Goal: Transaction & Acquisition: Obtain resource

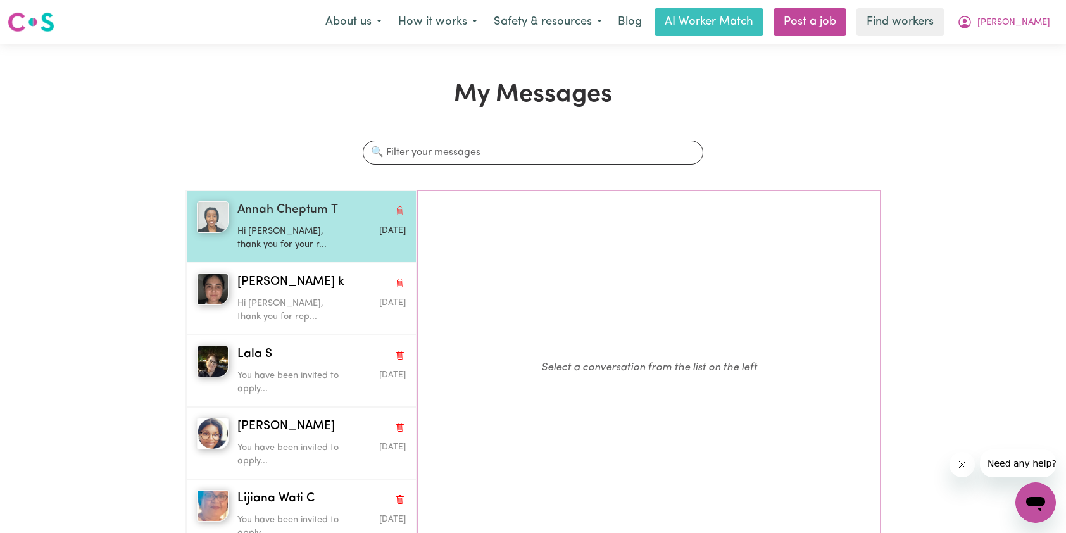
click at [282, 229] on p "Hi [PERSON_NAME], thank you for your r..." at bounding box center [293, 238] width 112 height 27
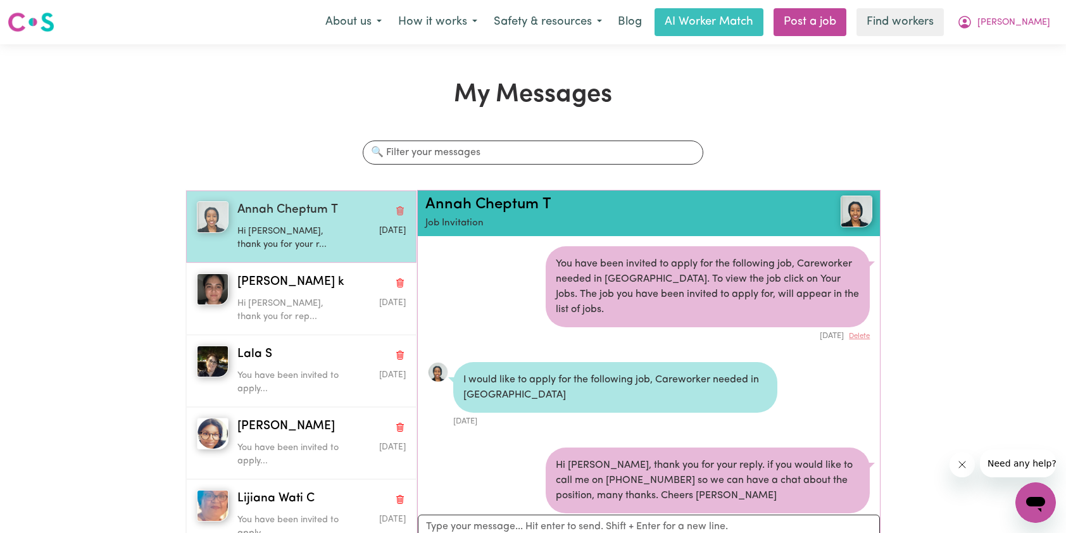
scroll to position [18, 0]
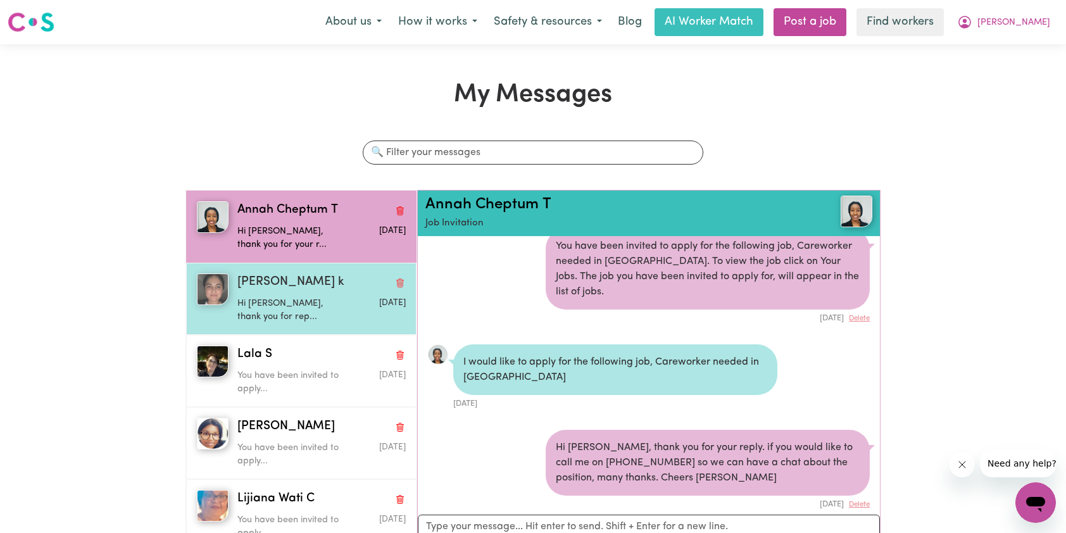
click at [260, 282] on span "[PERSON_NAME] k" at bounding box center [290, 282] width 107 height 18
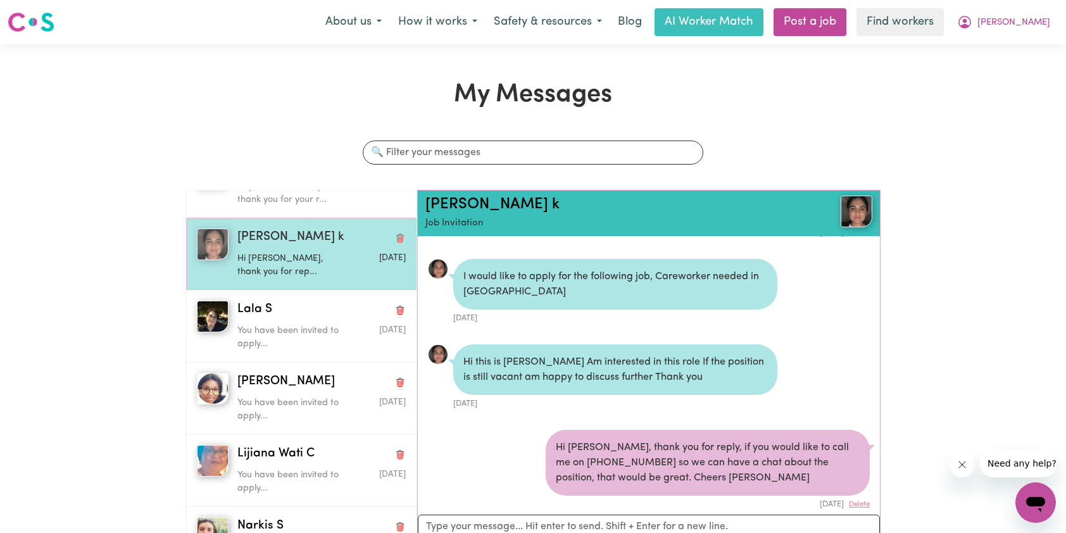
scroll to position [0, 0]
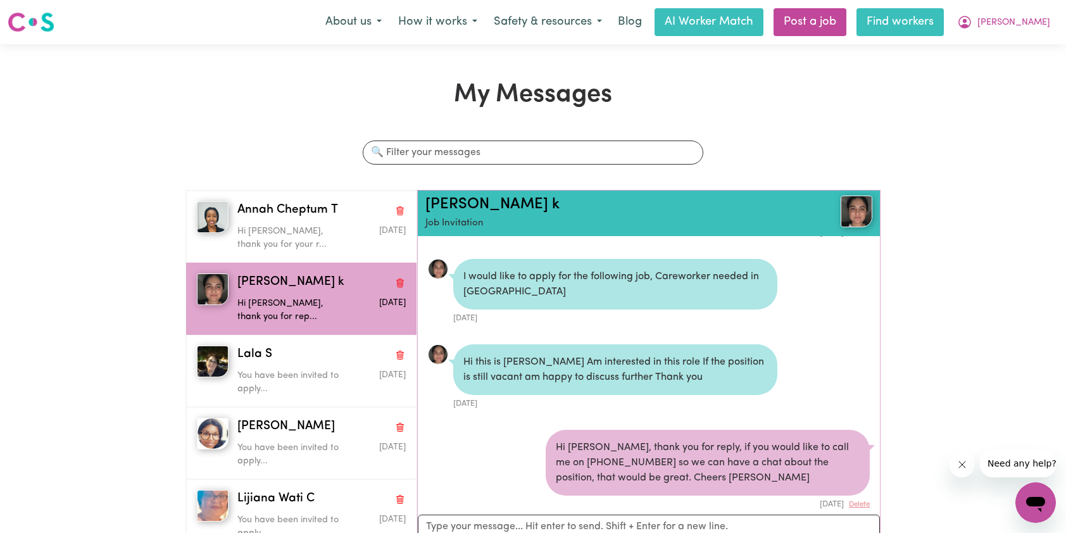
click at [944, 23] on link "Find workers" at bounding box center [900, 22] width 87 height 28
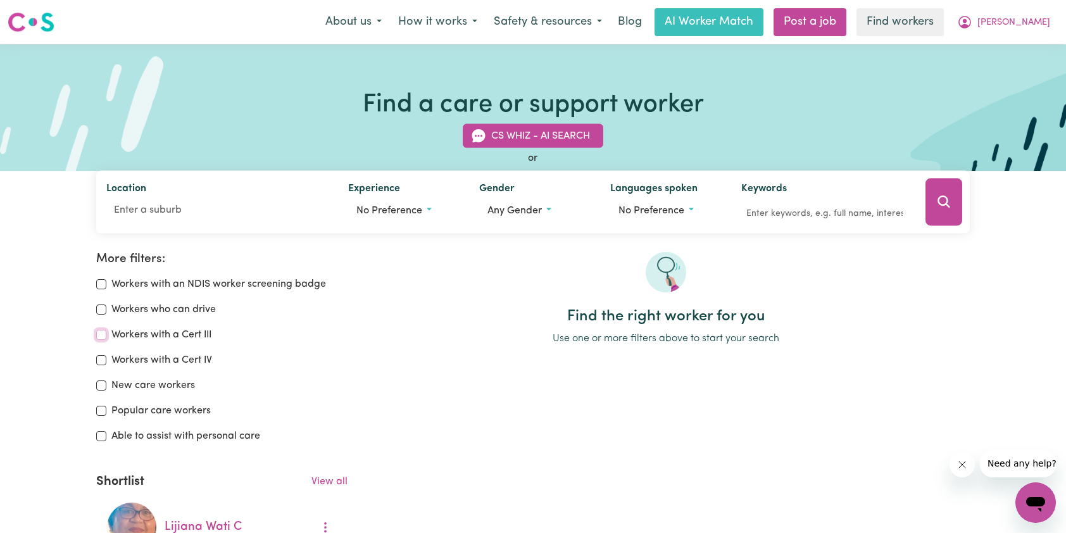
click at [101, 332] on input "Workers with a Cert III" at bounding box center [101, 335] width 10 height 10
checkbox input "true"
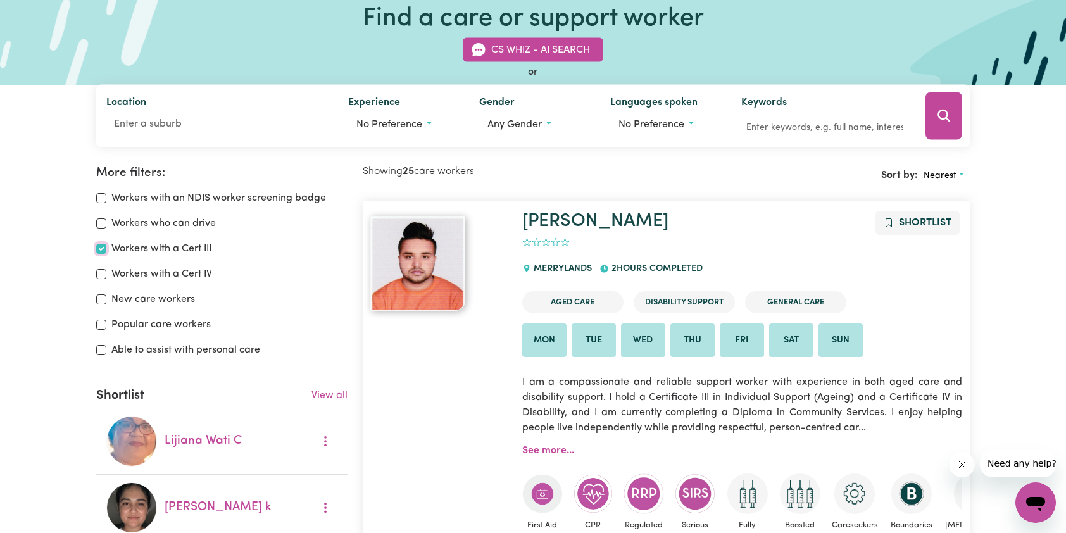
scroll to position [85, 0]
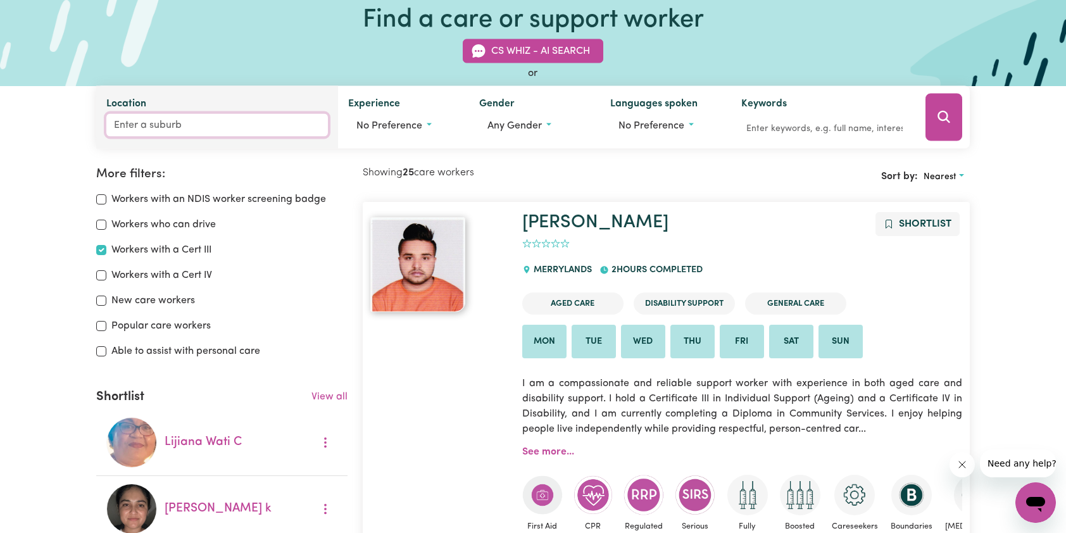
click at [236, 122] on input "Location" at bounding box center [217, 125] width 222 height 23
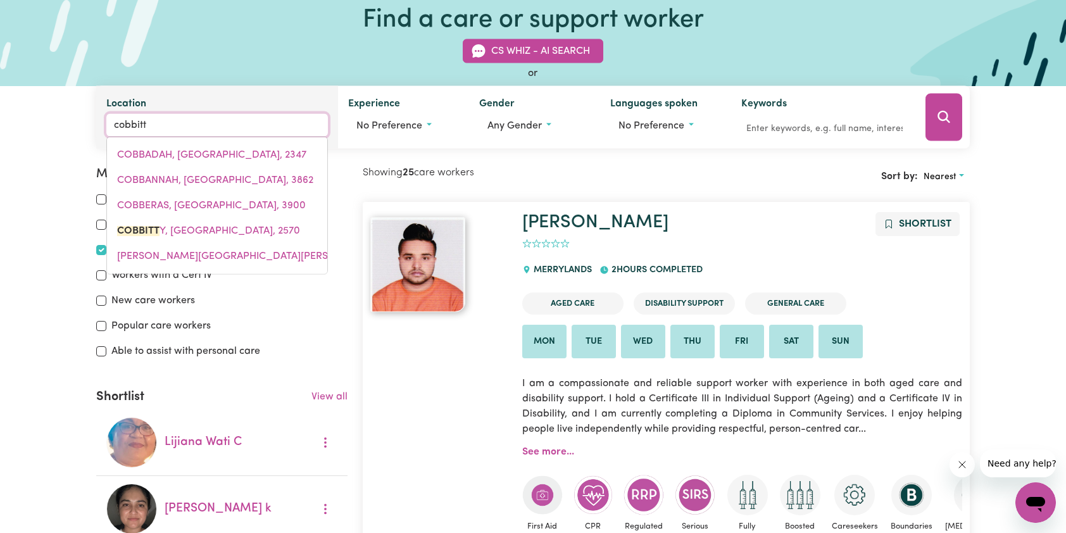
type input "cobbitty"
type input "cobbitty, [GEOGRAPHIC_DATA], 2570"
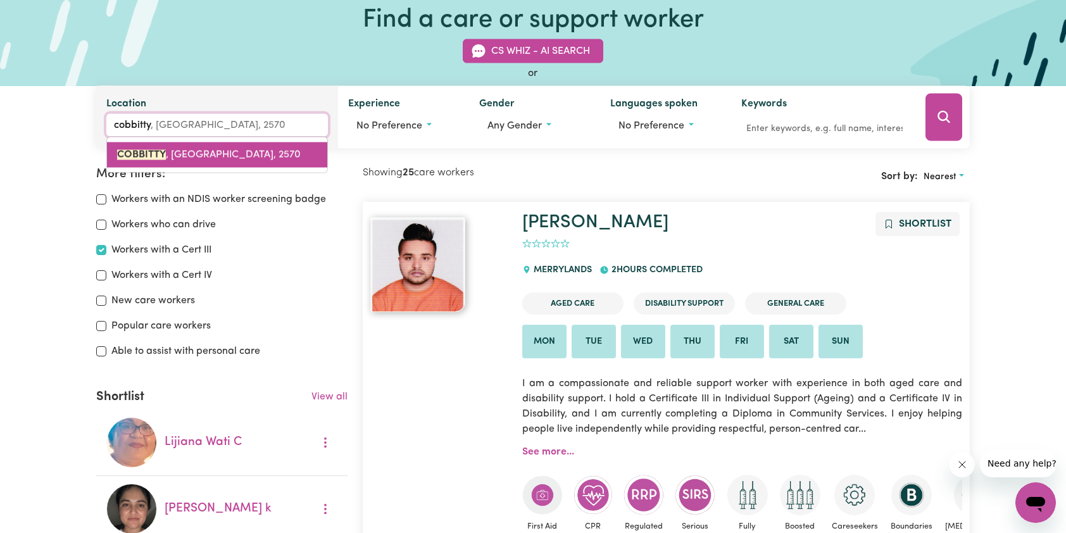
click at [255, 154] on span "COBBITTY , [GEOGRAPHIC_DATA], 2570" at bounding box center [209, 155] width 184 height 10
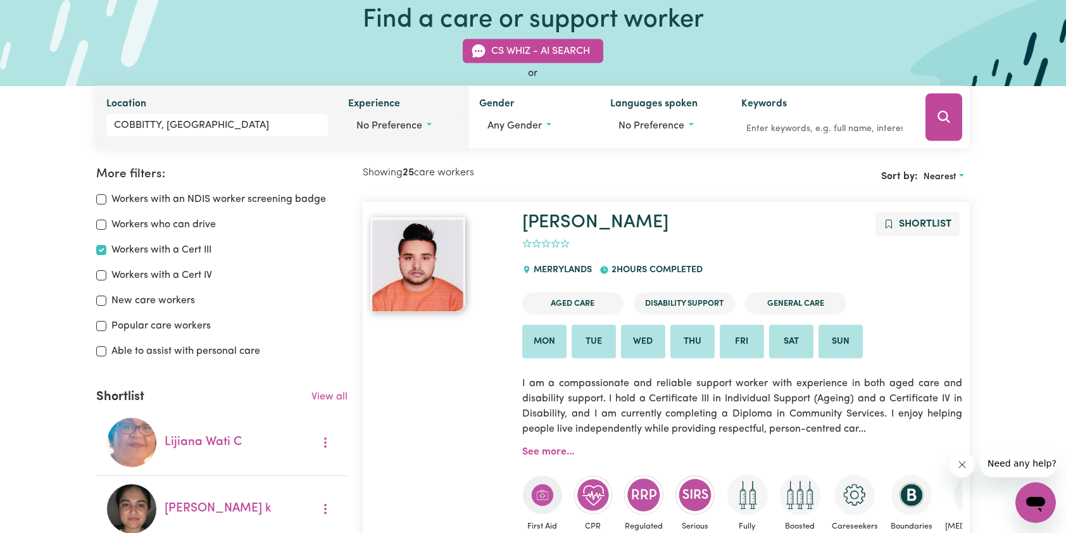
click at [417, 127] on span "No preference" at bounding box center [389, 126] width 66 height 10
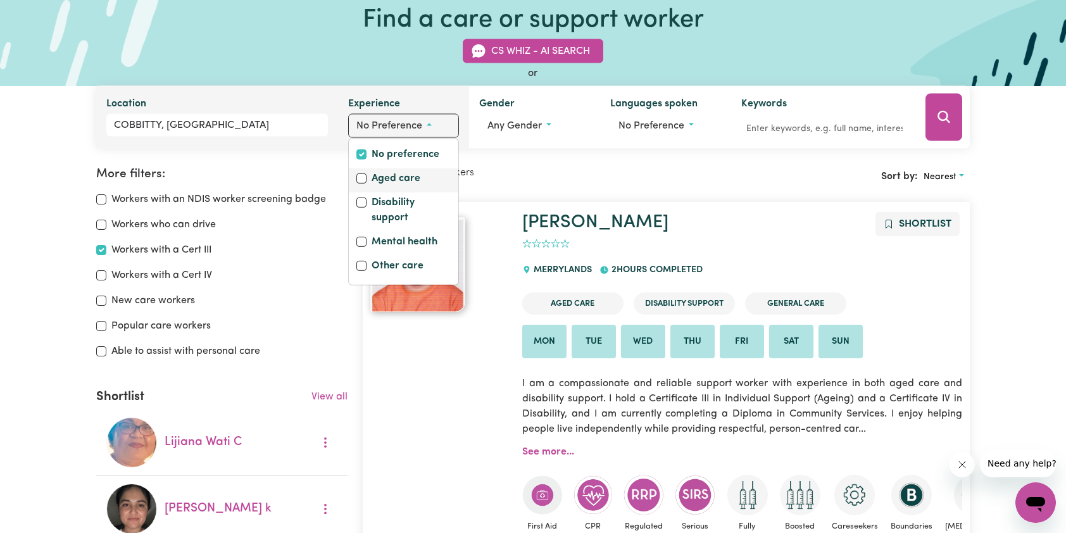
click at [406, 180] on label "Aged care" at bounding box center [396, 180] width 49 height 18
click at [367, 180] on input "Aged care" at bounding box center [361, 178] width 10 height 10
checkbox input "true"
checkbox input "false"
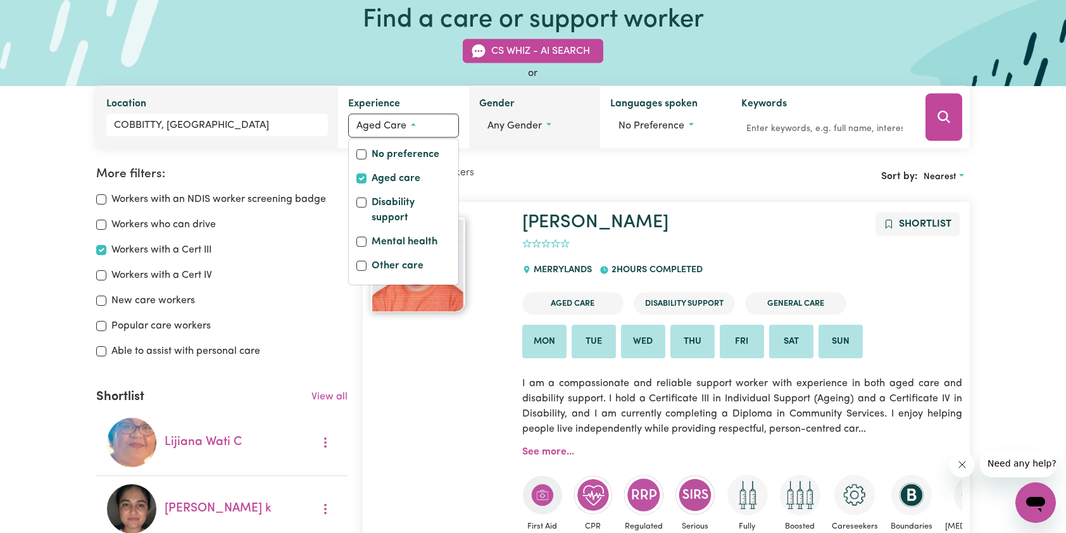
click at [553, 126] on button "Any gender" at bounding box center [534, 126] width 111 height 24
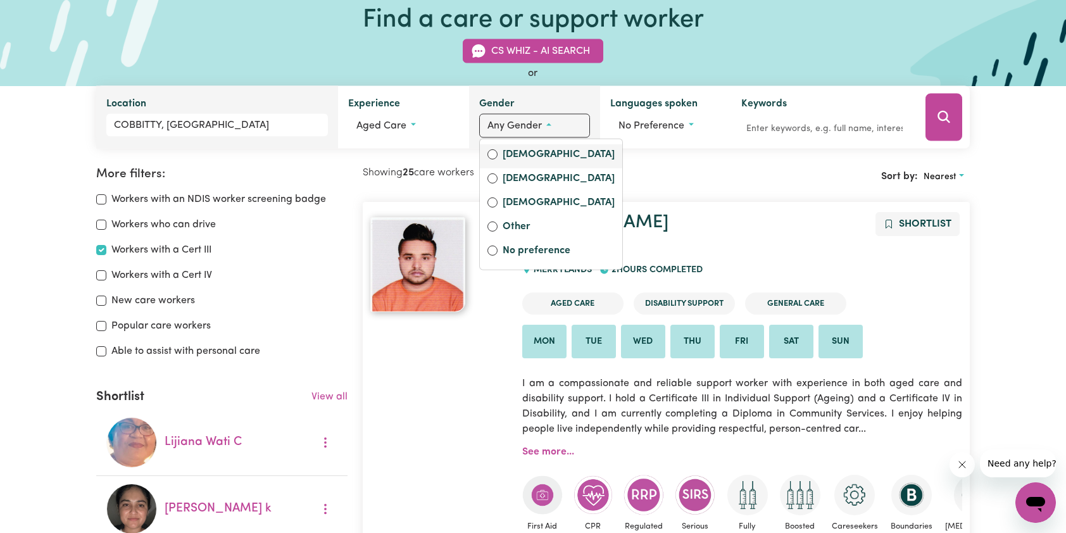
click at [534, 154] on label "[DEMOGRAPHIC_DATA]" at bounding box center [559, 156] width 112 height 18
click at [498, 154] on input "[DEMOGRAPHIC_DATA]" at bounding box center [492, 154] width 10 height 10
radio input "true"
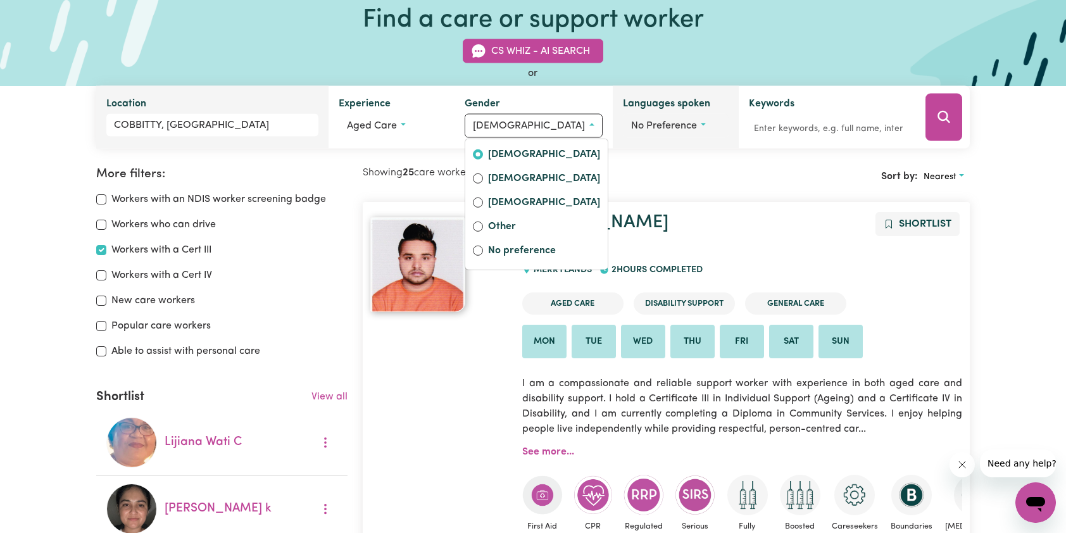
click at [699, 123] on button "No preference" at bounding box center [676, 126] width 106 height 24
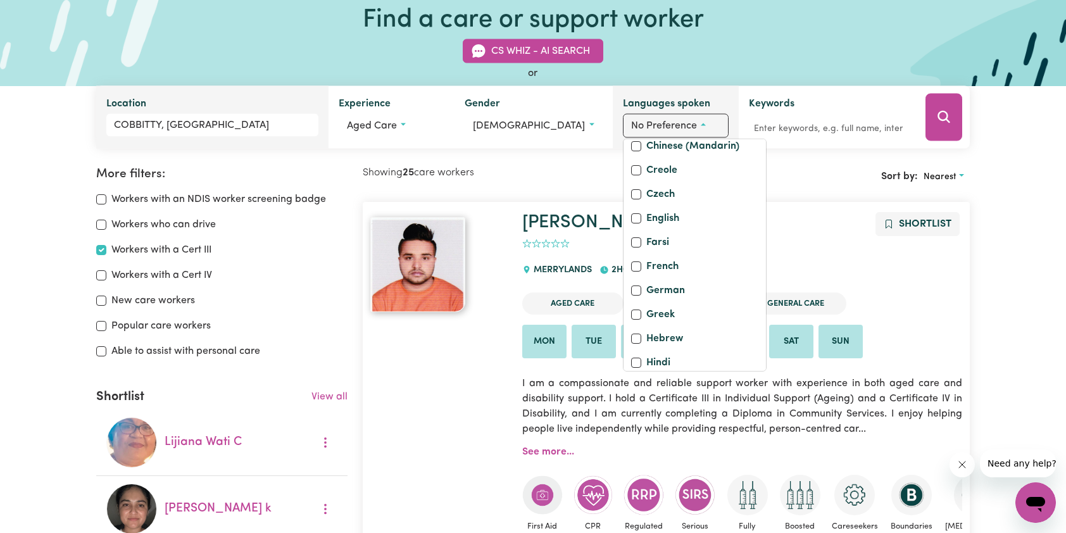
scroll to position [180, 0]
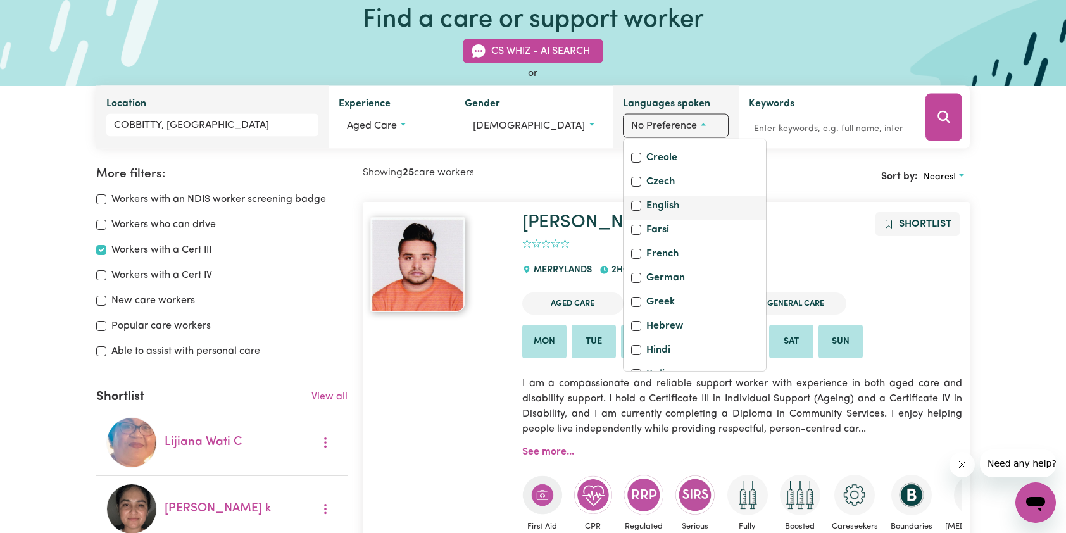
click at [650, 216] on label "English" at bounding box center [662, 207] width 33 height 18
click at [641, 211] on input "English" at bounding box center [636, 206] width 10 height 10
checkbox input "true"
checkbox input "false"
click at [940, 122] on icon "Search" at bounding box center [943, 117] width 15 height 15
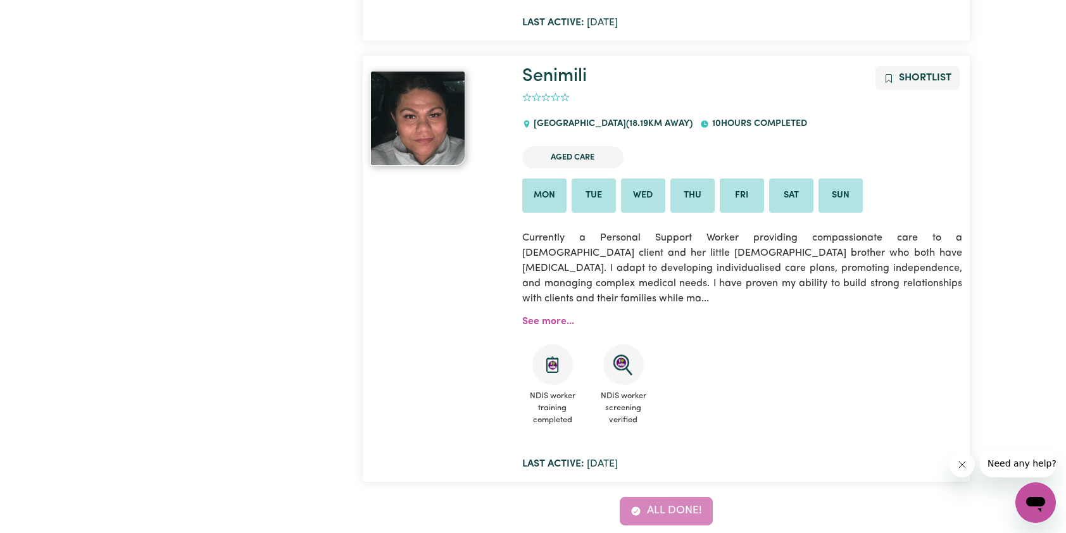
scroll to position [5086, 0]
